Goal: Transaction & Acquisition: Purchase product/service

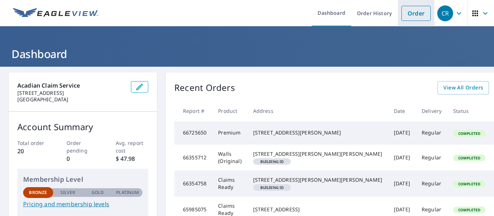
click at [408, 14] on link "Order" at bounding box center [415, 13] width 29 height 15
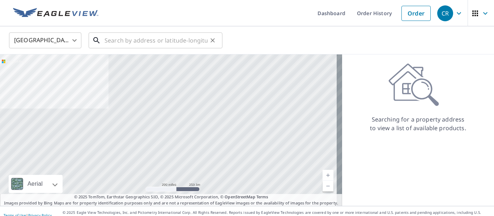
click at [122, 41] on input "text" at bounding box center [155, 40] width 103 height 20
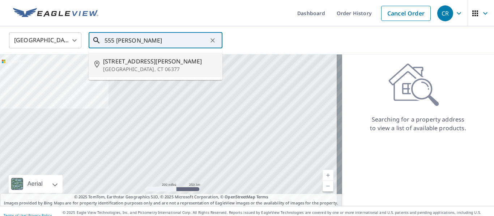
click at [141, 59] on span "[STREET_ADDRESS][PERSON_NAME]" at bounding box center [159, 61] width 113 height 9
type input "[STREET_ADDRESS][PERSON_NAME][PERSON_NAME]"
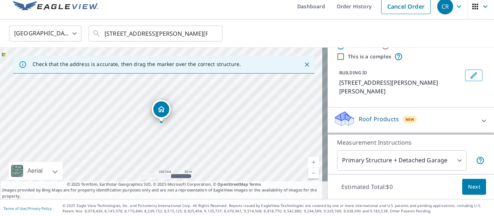
scroll to position [8, 0]
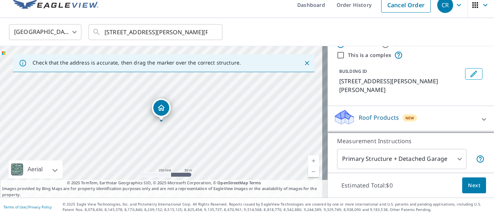
click at [451, 158] on body "CR CR Dashboard Order History Cancel Order CR [GEOGRAPHIC_DATA] [GEOGRAPHIC_DAT…" at bounding box center [247, 108] width 494 height 216
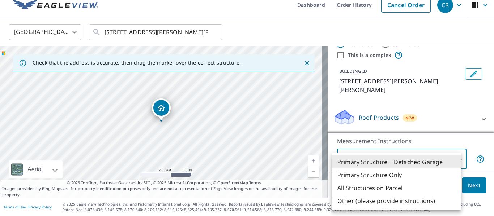
click at [352, 199] on li "Other (please provide instructions)" at bounding box center [395, 201] width 129 height 13
type input "5"
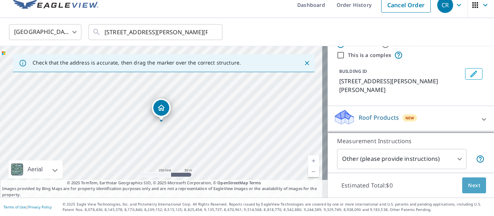
click at [468, 186] on span "Next" at bounding box center [474, 185] width 12 height 9
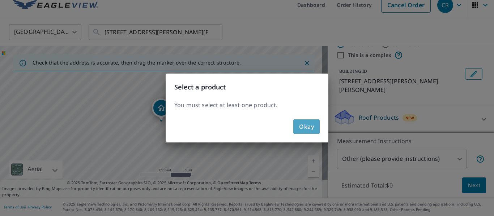
click at [306, 126] on span "Okay" at bounding box center [306, 127] width 15 height 10
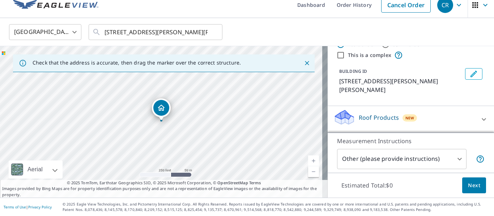
click at [479, 117] on icon at bounding box center [483, 119] width 9 height 9
click at [442, 119] on div "Roof Products New" at bounding box center [406, 119] width 146 height 21
click at [372, 119] on p "Roof Products" at bounding box center [379, 117] width 40 height 9
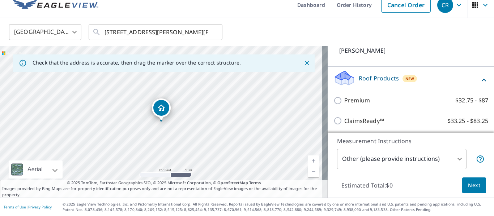
scroll to position [64, 0]
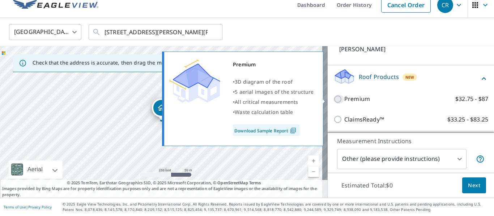
click at [333, 100] on input "Premium $32.75 - $87" at bounding box center [338, 99] width 11 height 9
checkbox input "true"
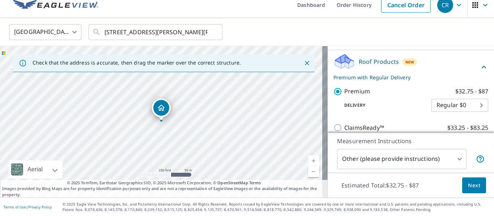
scroll to position [88, 0]
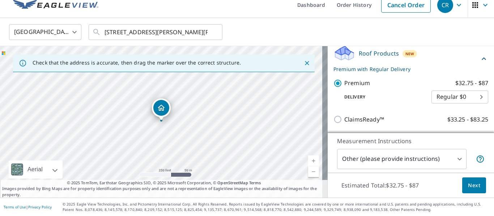
click at [462, 184] on button "Next" at bounding box center [474, 186] width 24 height 16
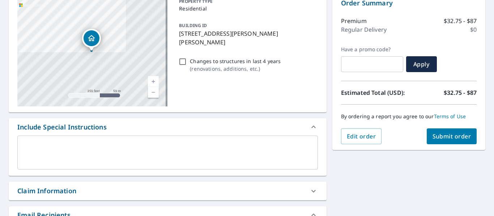
scroll to position [81, 0]
click at [30, 141] on div "x ​" at bounding box center [167, 153] width 300 height 34
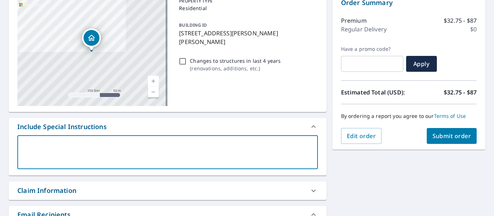
type textarea "I"
type textarea "x"
type textarea "I"
type textarea "x"
type textarea "I n"
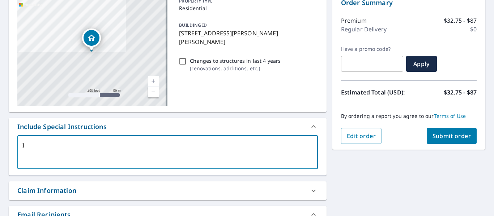
type textarea "x"
type textarea "I ne"
type textarea "x"
type textarea "I nee"
type textarea "x"
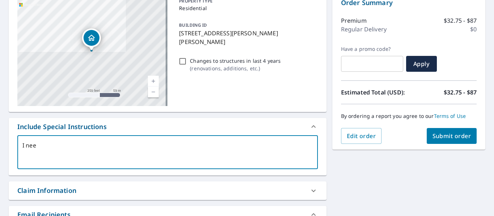
type textarea "I need"
type textarea "x"
type textarea "I need"
type textarea "x"
type textarea "I need r"
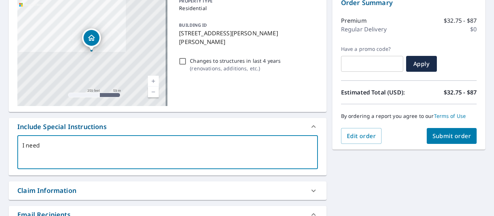
type textarea "x"
type textarea "I need ro"
type textarea "x"
type textarea "I need roo"
type textarea "x"
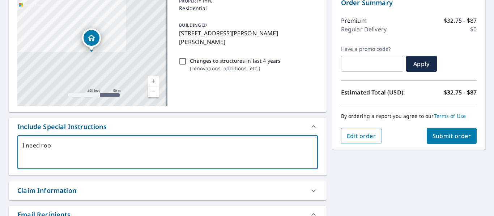
type textarea "I need roof"
type textarea "x"
type textarea "I need roof"
type textarea "x"
type textarea "I need roof m"
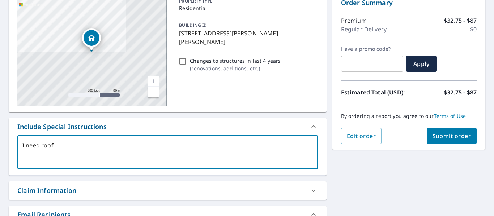
type textarea "x"
type textarea "I need roof me"
type textarea "x"
type textarea "I need roof mea"
type textarea "x"
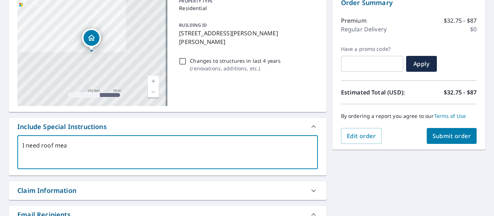
type textarea "I need roof meas"
type textarea "x"
type textarea "I need roof measu"
type textarea "x"
type textarea "I need roof measur"
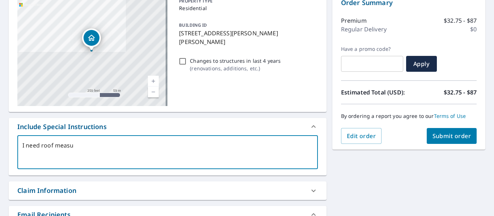
type textarea "x"
type textarea "I need roof measure"
type textarea "x"
type textarea "I need roof measurem"
type textarea "x"
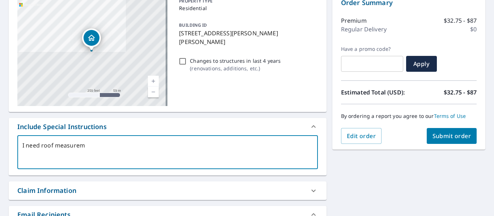
type textarea "I need roof measureme"
type textarea "x"
type textarea "I need roof measuremen"
type textarea "x"
type textarea "I need roof measurement"
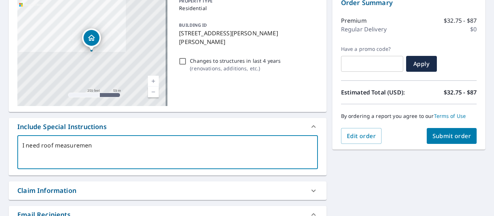
type textarea "x"
type textarea "I need roof measurements"
type textarea "x"
type textarea "I need roof measurements"
type textarea "x"
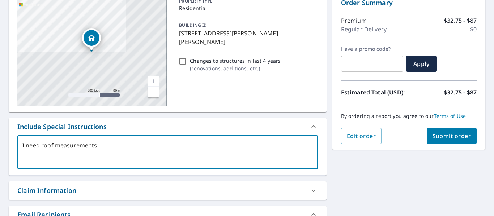
type textarea "I need roof measurements f"
type textarea "x"
type textarea "I need roof measurements fo"
type textarea "x"
type textarea "I need roof measurements for"
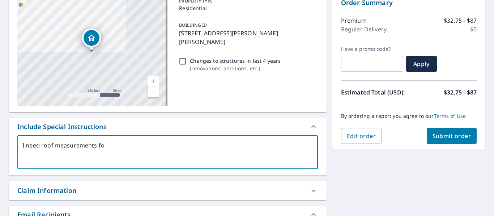
type textarea "x"
type textarea "I need roof measurements for"
type textarea "x"
type textarea "I need roof measurements for t"
type textarea "x"
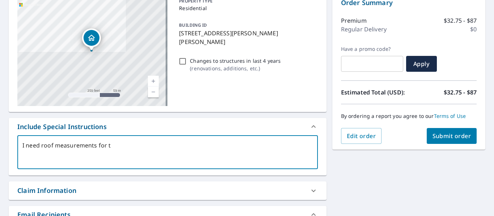
type textarea "I need roof measurements for th"
type textarea "x"
type textarea "I need roof measurements for the"
type textarea "x"
type textarea "I need roof measurements for the"
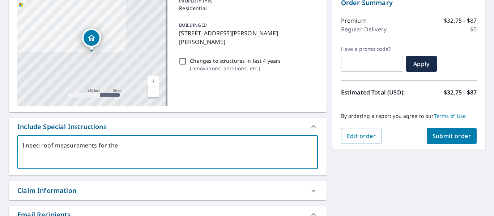
type textarea "x"
type textarea "I need roof measurements for the d"
type textarea "x"
type textarea "I need roof measurements for the dw"
type textarea "x"
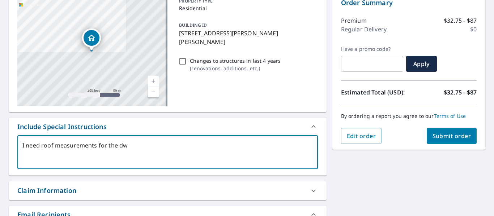
type textarea "I need roof measurements for the dwe"
type textarea "x"
type textarea "I need roof measurements for the dwel"
type textarea "x"
type textarea "I need roof measurements for the dwell"
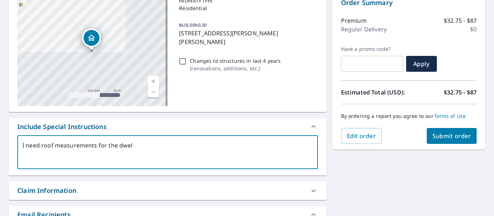
type textarea "x"
type textarea "I need roof measurements for the dwelli"
type textarea "x"
type textarea "I need roof measurements for the dwellin"
type textarea "x"
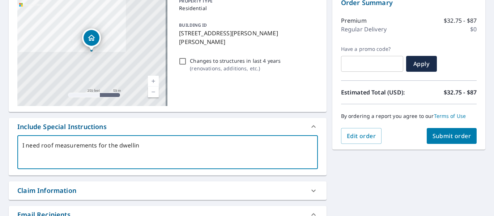
type textarea "I need roof measurements for the dwelling"
type textarea "x"
type textarea "I need roof measurements for the dwelling"
type textarea "x"
type textarea "I need roof measurements for the dwelling a"
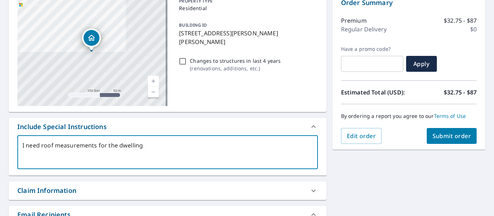
type textarea "x"
type textarea "I need roof measurements for the dwelling an"
type textarea "x"
type textarea "I need roof measurements for the dwelling and"
type textarea "x"
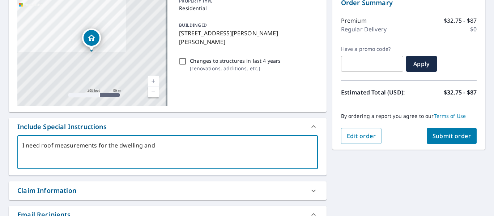
type textarea "I need roof measurements for the dwelling and"
type textarea "x"
type textarea "I need roof measurements for the dwelling and b"
type textarea "x"
type textarea "I need roof measurements for the dwelling and ba"
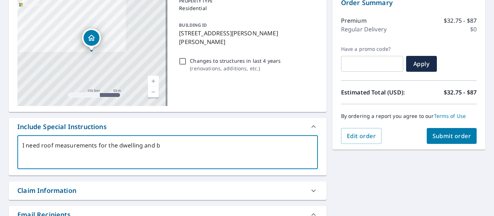
type textarea "x"
type textarea "I need roof measurements for the dwelling and bar"
type textarea "x"
type textarea "I need roof measurements for the dwelling and barn"
type textarea "x"
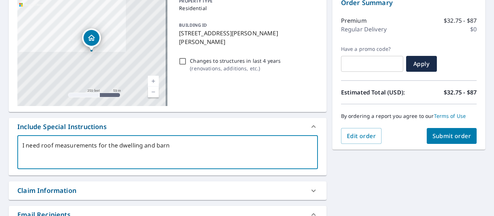
type textarea "I need roof measurements for the dwelling and barn."
type textarea "x"
type textarea "I need roof measurements for the dwelling and barn."
type textarea "x"
type textarea "I need roof measurements for the dwelling and barn. I"
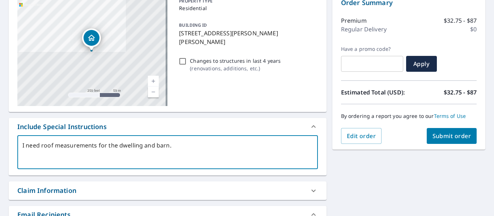
type textarea "x"
type textarea "I need roof measurements for the dwelling and barn. I"
type textarea "x"
type textarea "I need roof measurements for the dwelling and barn. I a"
type textarea "x"
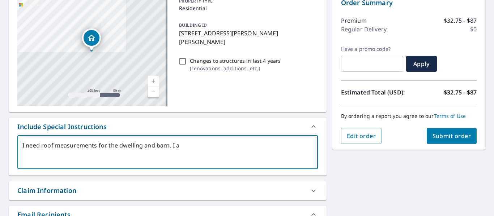
type textarea "I need roof measurements for the dwelling and barn. I al"
type textarea "x"
type textarea "I need roof measurements for the dwelling and barn. I als"
type textarea "x"
type textarea "I need roof measurements for the dwelling and barn. I also"
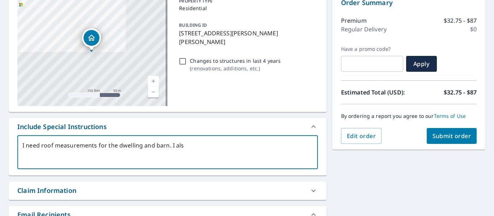
type textarea "x"
type textarea "I need roof measurements for the dwelling and barn. I also"
type textarea "x"
type textarea "I need roof measurements for the dwelling and barn. I also n"
type textarea "x"
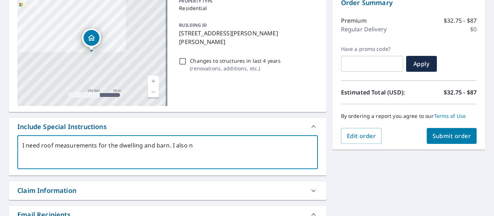
type textarea "I need roof measurements for the dwelling and barn. I also ne"
type textarea "x"
type textarea "I need roof measurements for the dwelling and barn. I also nee"
type textarea "x"
type textarea "I need roof measurements for the dwelling and barn. I also need"
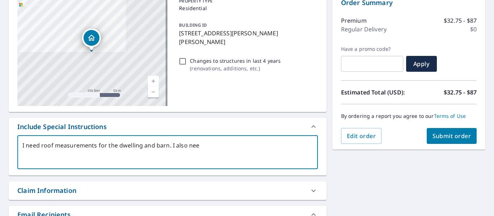
type textarea "x"
type textarea "I need roof measurements for the dwelling and barn. I also need"
type textarea "x"
type textarea "I need roof measurements for the dwelling and barn. I also need e"
type textarea "x"
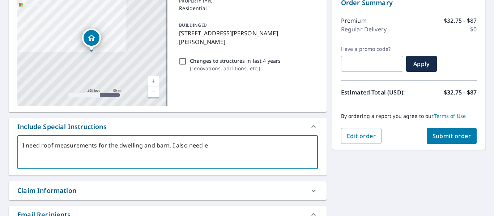
type textarea "I need roof measurements for the dwelling and barn. I also need el"
type textarea "x"
type textarea "I need roof measurements for the dwelling and barn. I also need ele"
type textarea "x"
type textarea "I need roof measurements for the dwelling and barn. I also need elev"
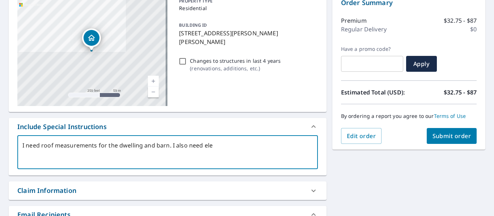
type textarea "x"
type textarea "I need roof measurements for the dwelling and barn. I also need eleva"
type textarea "x"
type textarea "I need roof measurements for the dwelling and barn. I also need elevat"
type textarea "x"
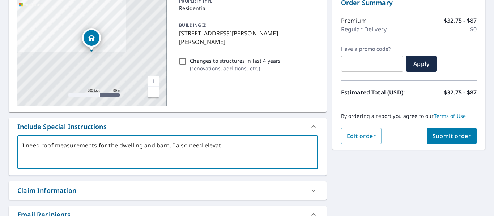
type textarea "I need roof measurements for the dwelling and barn. I also need elevati"
type textarea "x"
type textarea "I need roof measurements for the dwelling and barn. I also need elevatio"
type textarea "x"
type textarea "I need roof measurements for the dwelling and barn. I also need elevation"
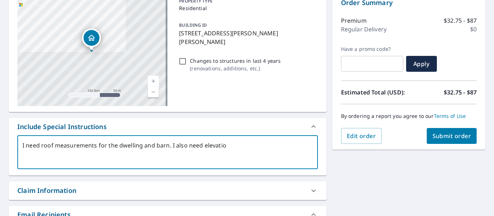
type textarea "x"
type textarea "I need roof measurements for the dwelling and barn. I also need elevation"
type textarea "x"
type textarea "I need roof measurements for the dwelling and barn. I also need elevation m"
type textarea "x"
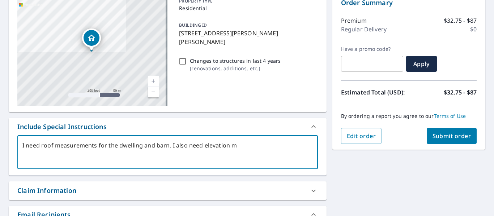
type textarea "I need roof measurements for the dwelling and barn. I also need elevation me"
type textarea "x"
type textarea "I need roof measurements for the dwelling and barn. I also need elevation mea"
type textarea "x"
type textarea "I need roof measurements for the dwelling and barn. I also need elevation meas"
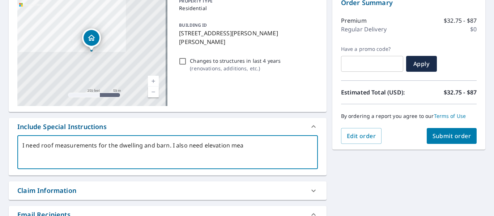
type textarea "x"
type textarea "I need roof measurements for the dwelling and barn. I also need elevation measu"
type textarea "x"
type textarea "I need roof measurements for the dwelling and barn. I also need elevation measur"
type textarea "x"
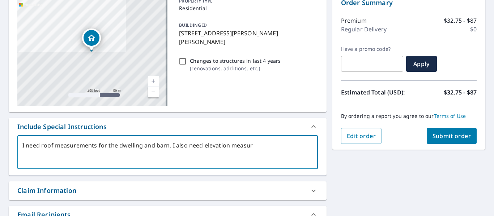
type textarea "I need roof measurements for the dwelling and barn. I also need elevation measu…"
type textarea "x"
type textarea "I need roof measurements for the dwelling and barn. I also need elevation measu…"
type textarea "x"
type textarea "I need roof measurements for the dwelling and barn. I also need elevation measu…"
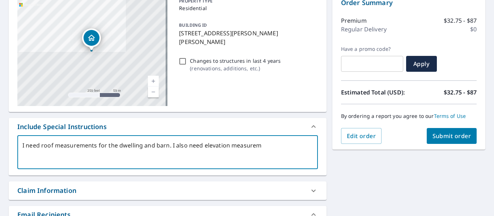
type textarea "x"
type textarea "I need roof measurements for the dwelling and barn. I also need elevation measu…"
type textarea "x"
type textarea "I need roof measurements for the dwelling and barn. I also need elevation measu…"
type textarea "x"
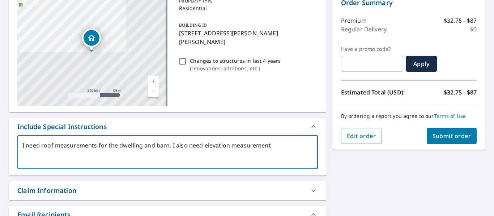
type textarea "I need roof measurements for the dwelling and barn. I also need elevation measu…"
type textarea "x"
type textarea "I need roof measurements for the dwelling and barn. I also need elevation measu…"
type textarea "x"
type textarea "I need roof measurements for the dwelling and barn. I also need elevation measu…"
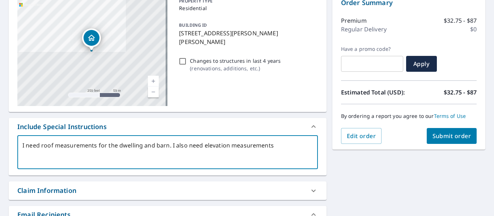
type textarea "x"
type textarea "I need roof measurements for the dwelling and barn. I also need elevation measu…"
type textarea "x"
type textarea "I need roof measurements for the dwelling and barn. I also need elevation measu…"
type textarea "x"
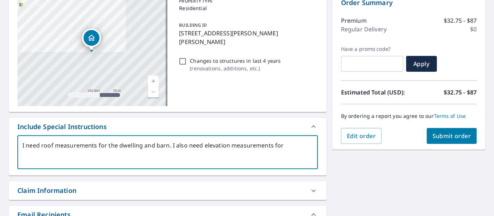
type textarea "I need roof measurements for the dwelling and barn. I also need elevation measu…"
type textarea "x"
type textarea "I need roof measurements for the dwelling and barn. I also need elevation measu…"
type textarea "x"
type textarea "I need roof measurements for the dwelling and barn. I also need elevation measu…"
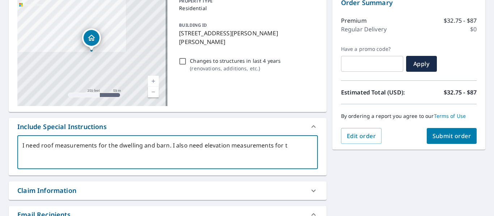
type textarea "x"
type textarea "I need roof measurements for the dwelling and barn. I also need elevation measu…"
type textarea "x"
type textarea "I need roof measurements for the dwelling and barn. I also need elevation measu…"
type textarea "x"
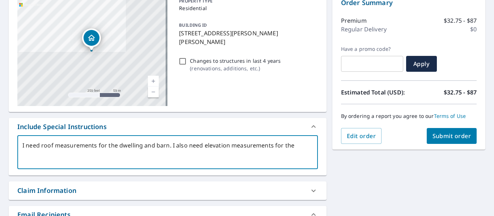
type textarea "I need roof measurements for the dwelling and barn. I also need elevation measu…"
type textarea "x"
type textarea "I need roof measurements for the dwelling and barn. I also need elevation measu…"
type textarea "x"
type textarea "I need roof measurements for the dwelling and barn. I also need elevation measu…"
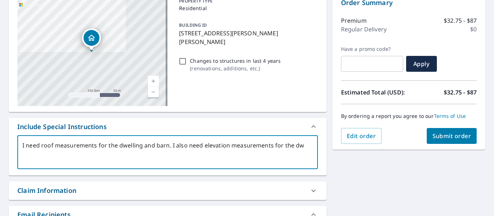
type textarea "x"
type textarea "I need roof measurements for the dwelling and barn. I also need elevation measu…"
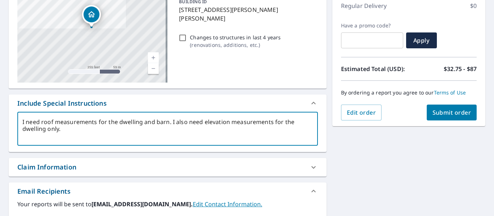
scroll to position [117, 0]
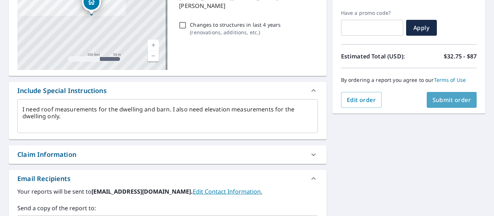
click at [447, 100] on span "Submit order" at bounding box center [451, 100] width 39 height 8
